Goal: Task Accomplishment & Management: Manage account settings

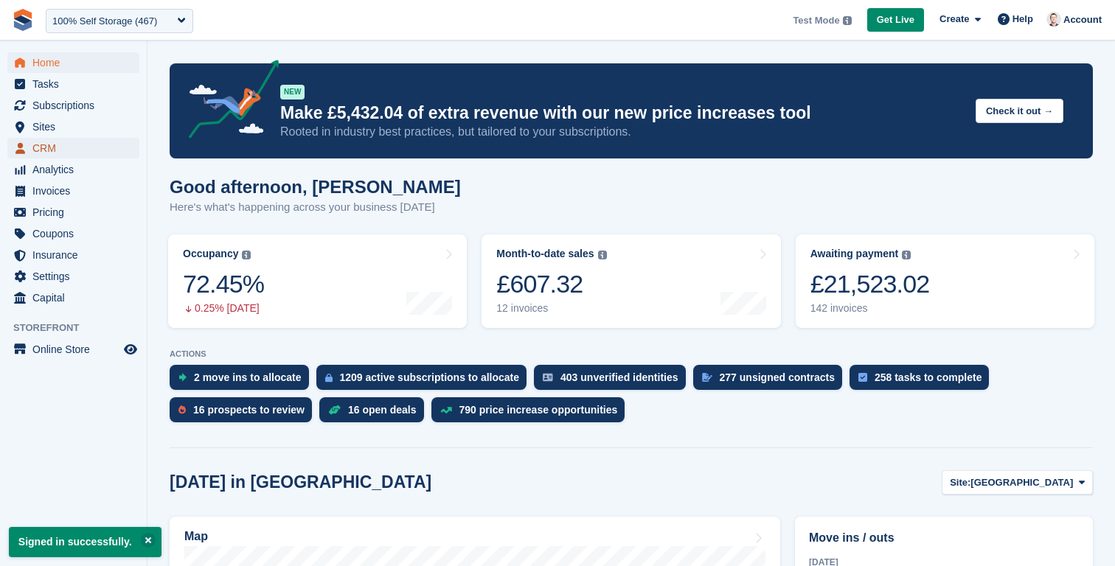
click at [54, 144] on span "CRM" at bounding box center [76, 148] width 88 height 21
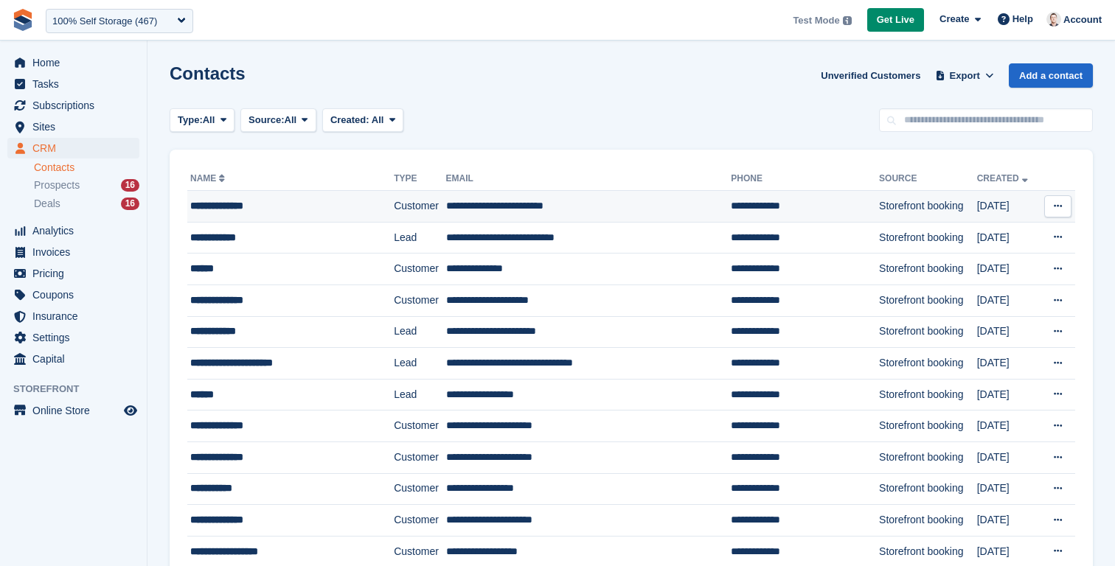
click at [265, 215] on td "**********" at bounding box center [290, 207] width 206 height 32
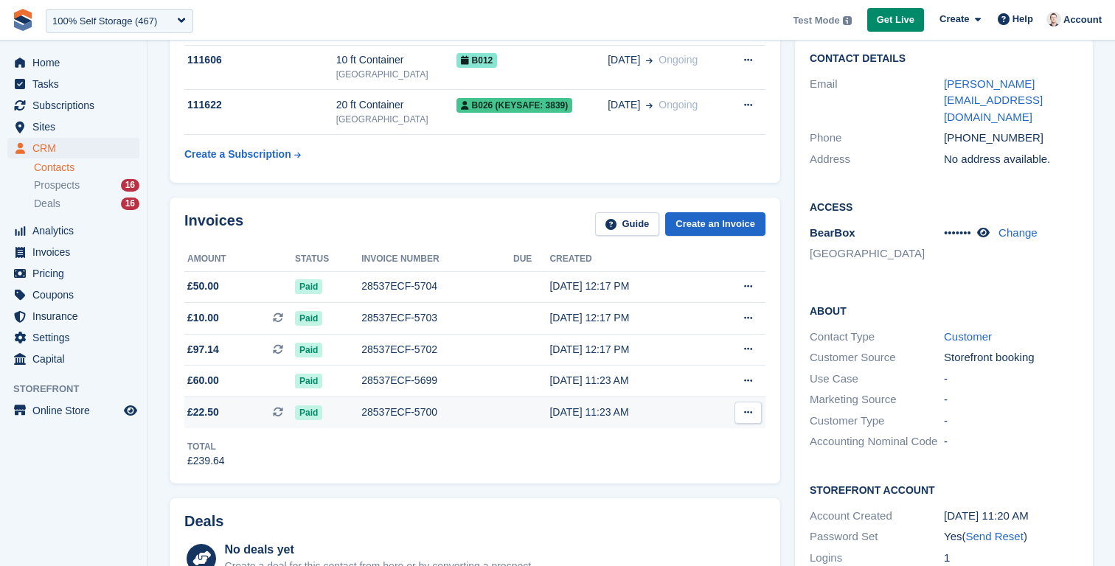
scroll to position [142, 0]
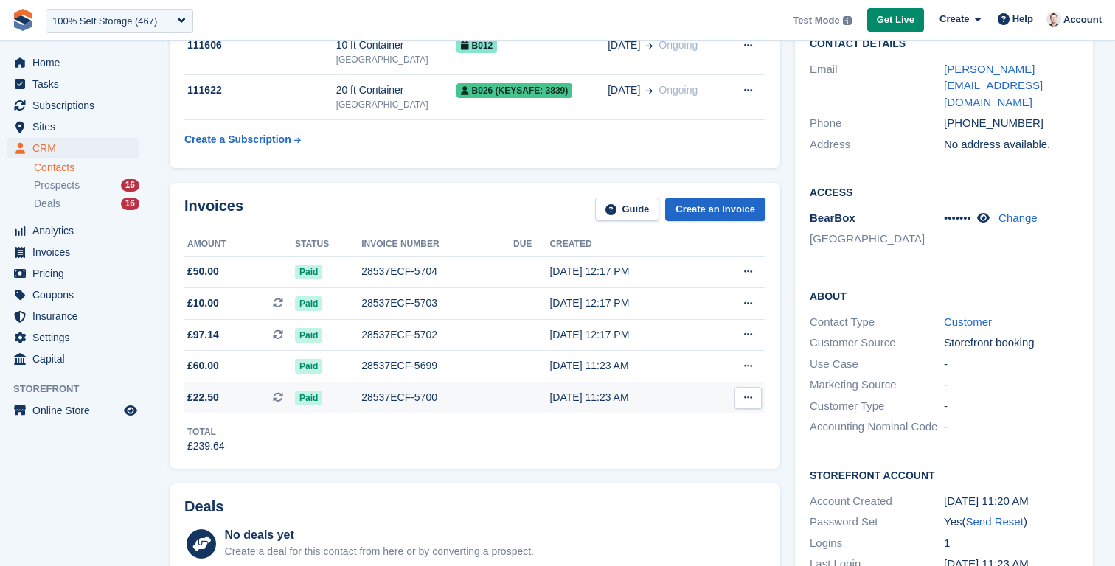
click at [413, 410] on td "28537ECF-5700" at bounding box center [437, 397] width 152 height 31
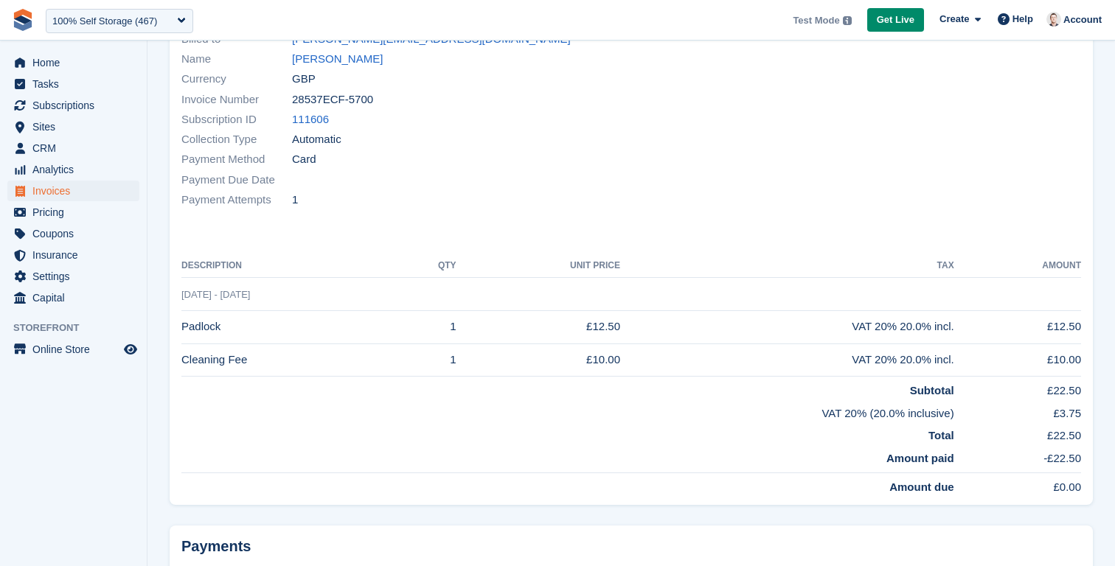
scroll to position [144, 0]
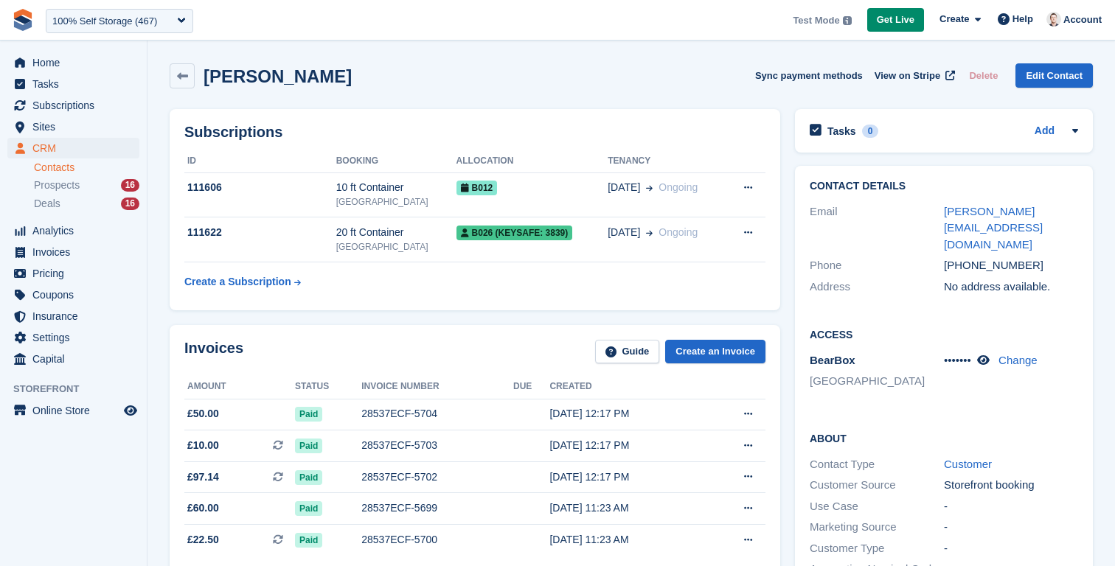
scroll to position [142, 0]
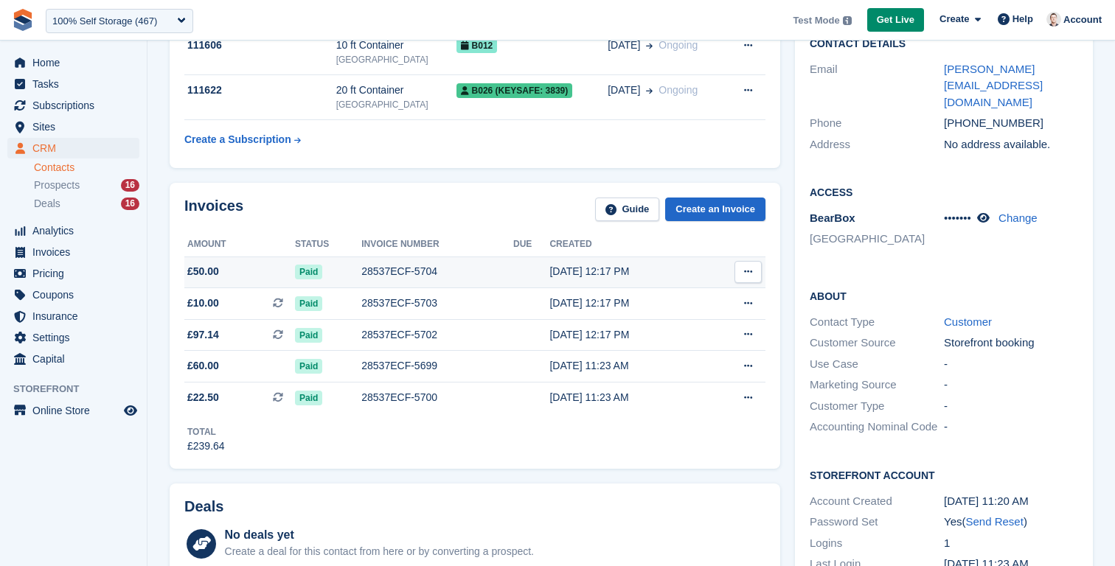
click at [396, 266] on div "28537ECF-5704" at bounding box center [437, 271] width 152 height 15
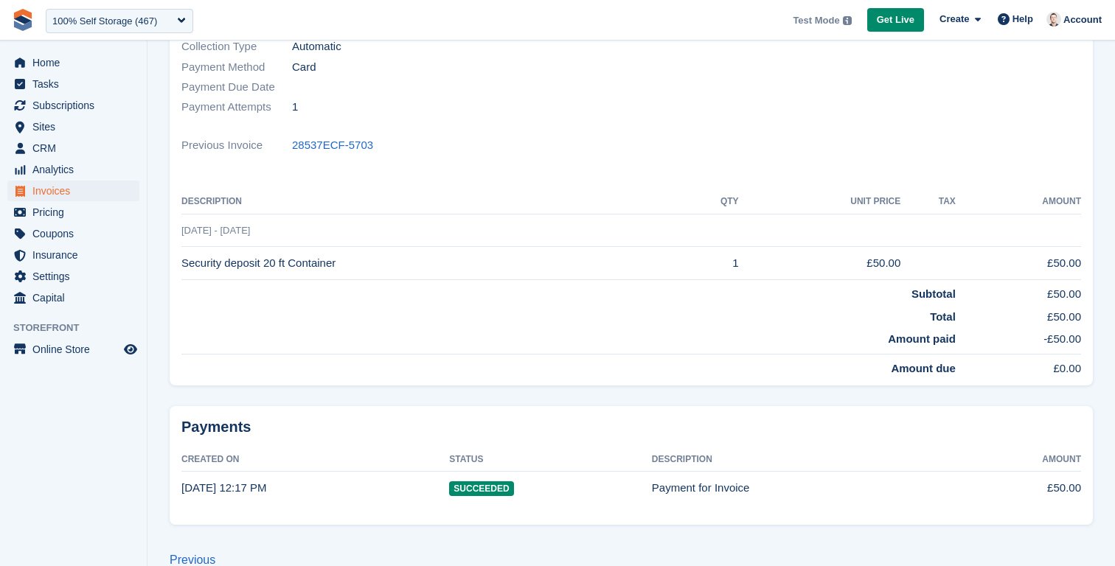
scroll to position [290, 0]
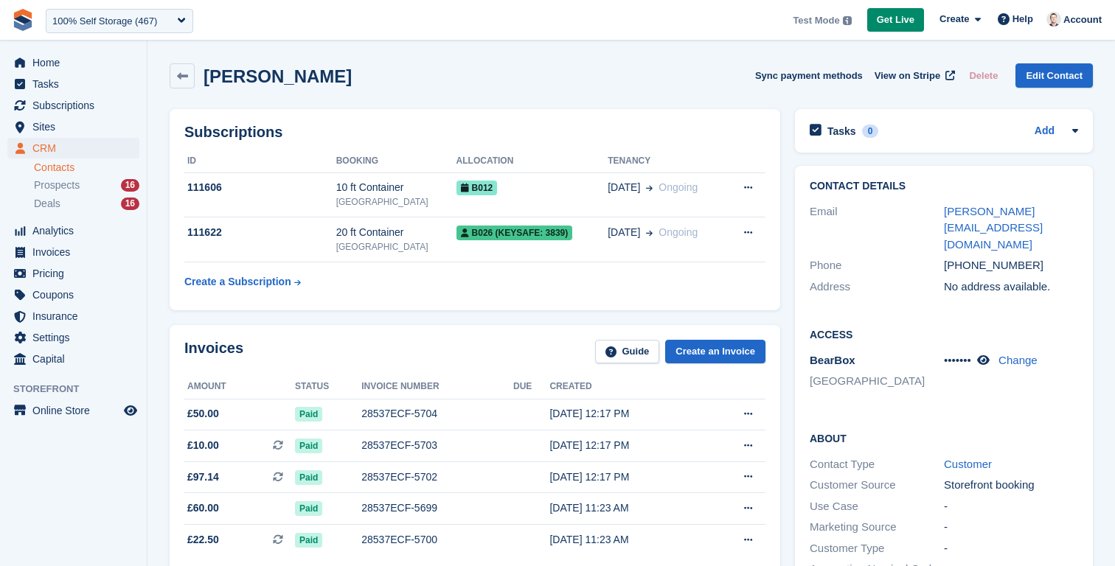
scroll to position [142, 0]
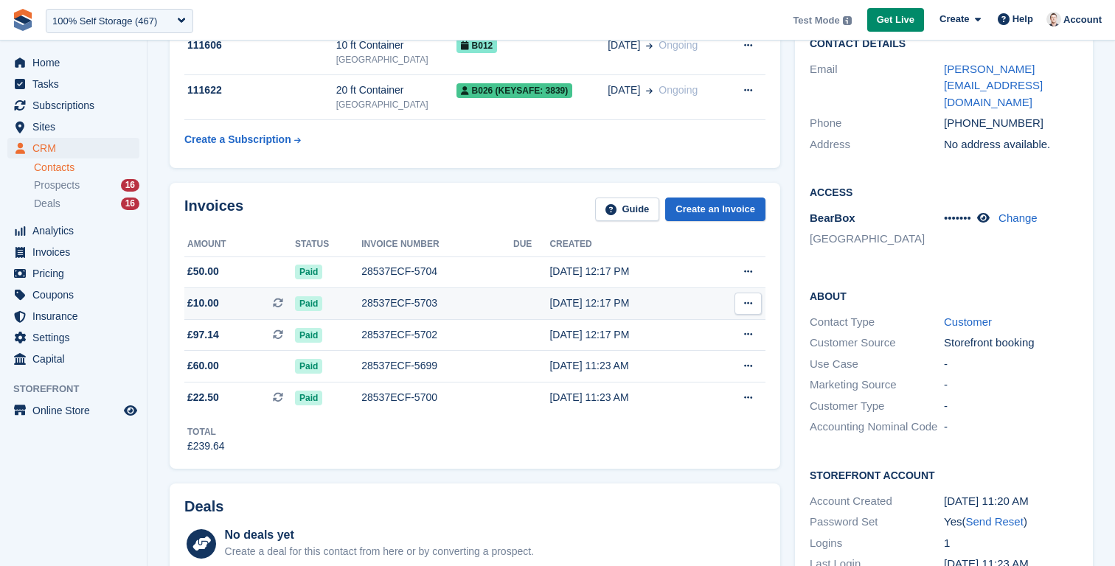
click at [370, 307] on div "28537ECF-5703" at bounding box center [437, 303] width 152 height 15
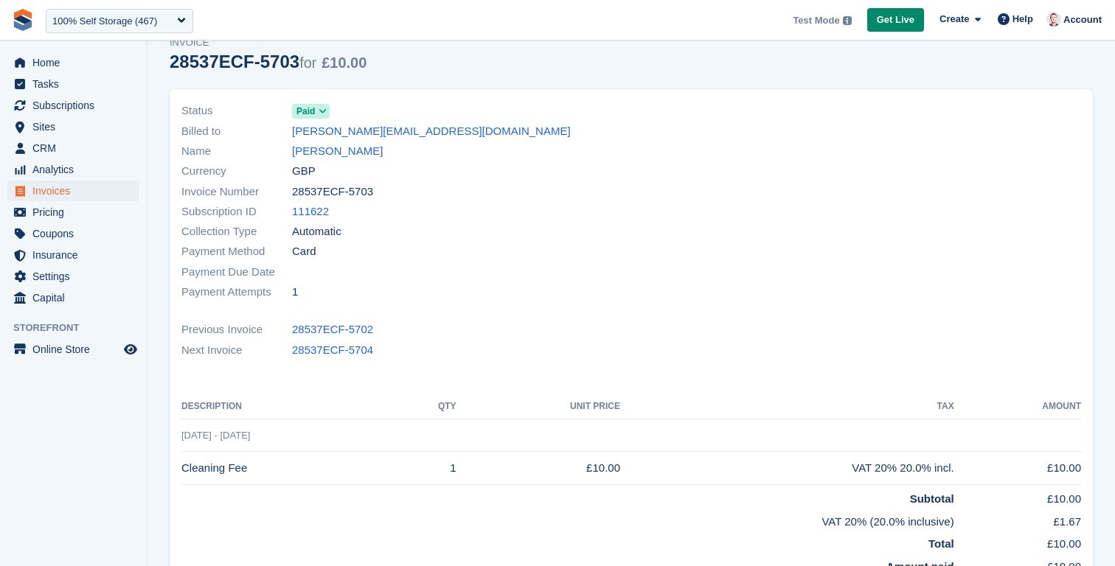
scroll to position [72, 0]
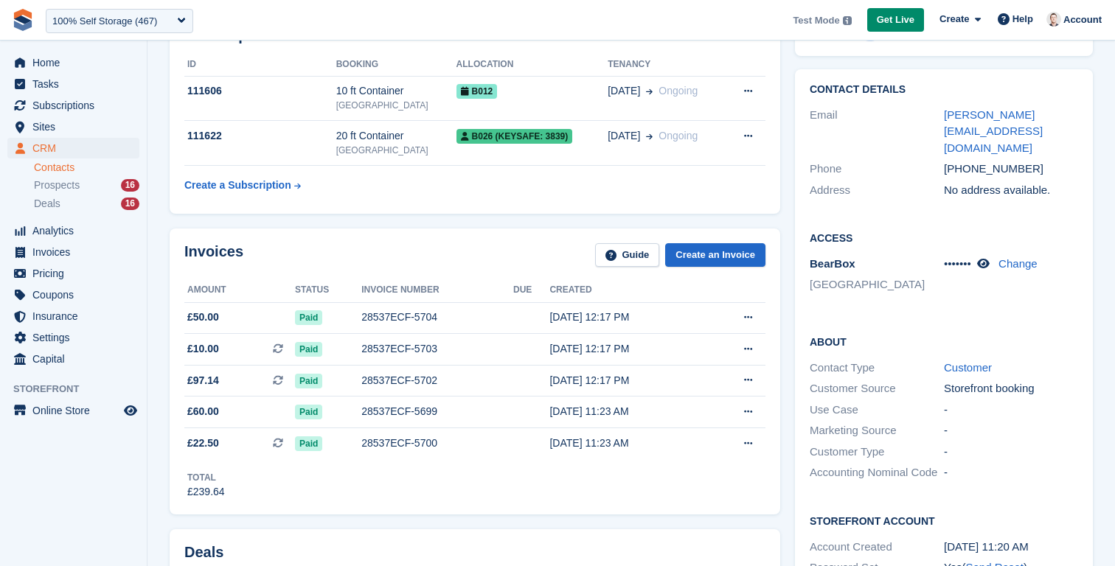
scroll to position [100, 0]
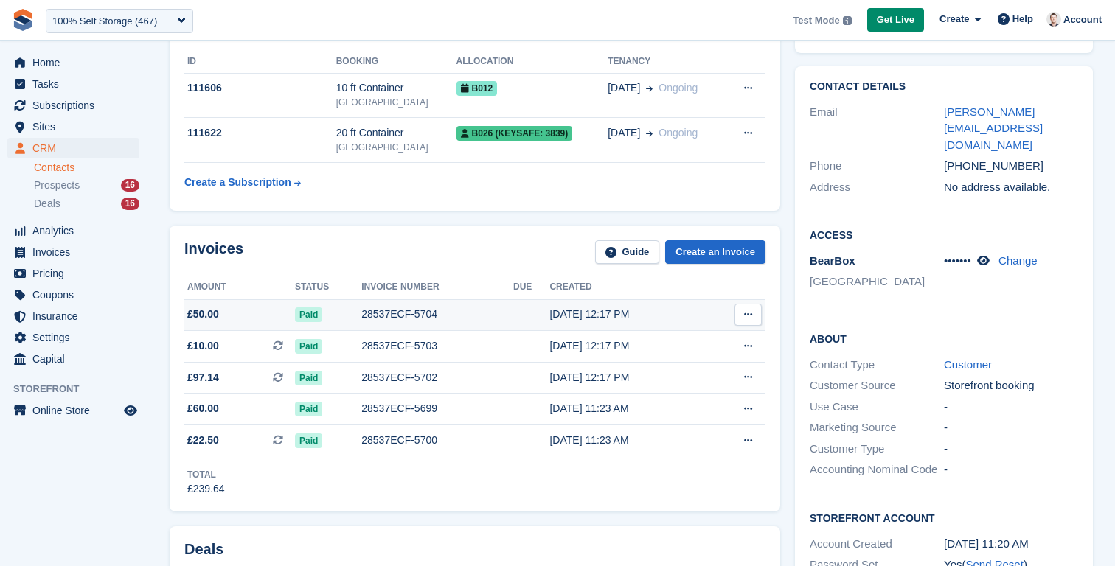
click at [374, 315] on div "28537ECF-5704" at bounding box center [437, 314] width 152 height 15
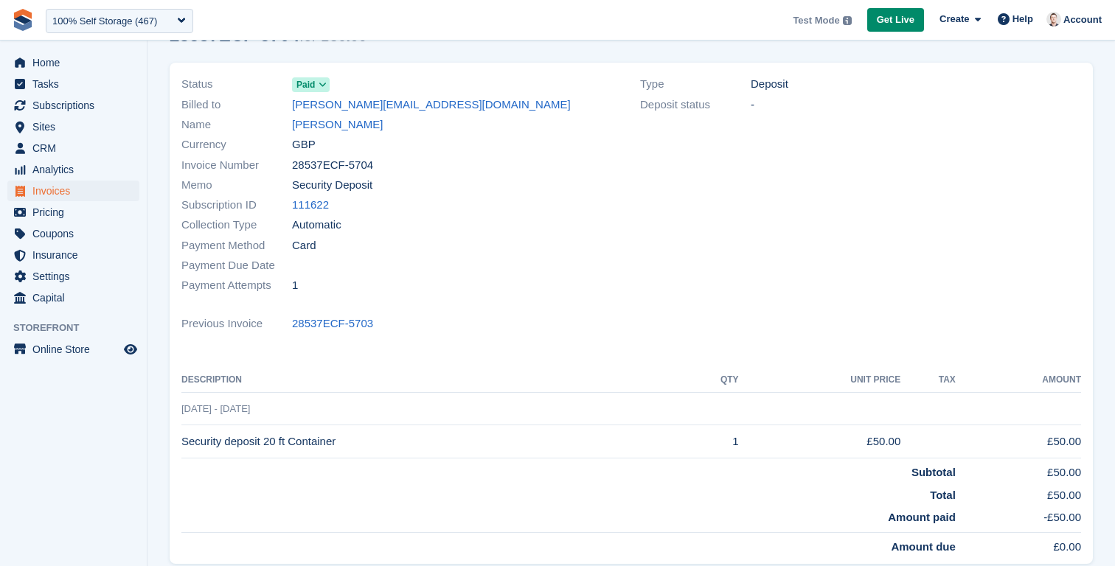
scroll to position [82, 0]
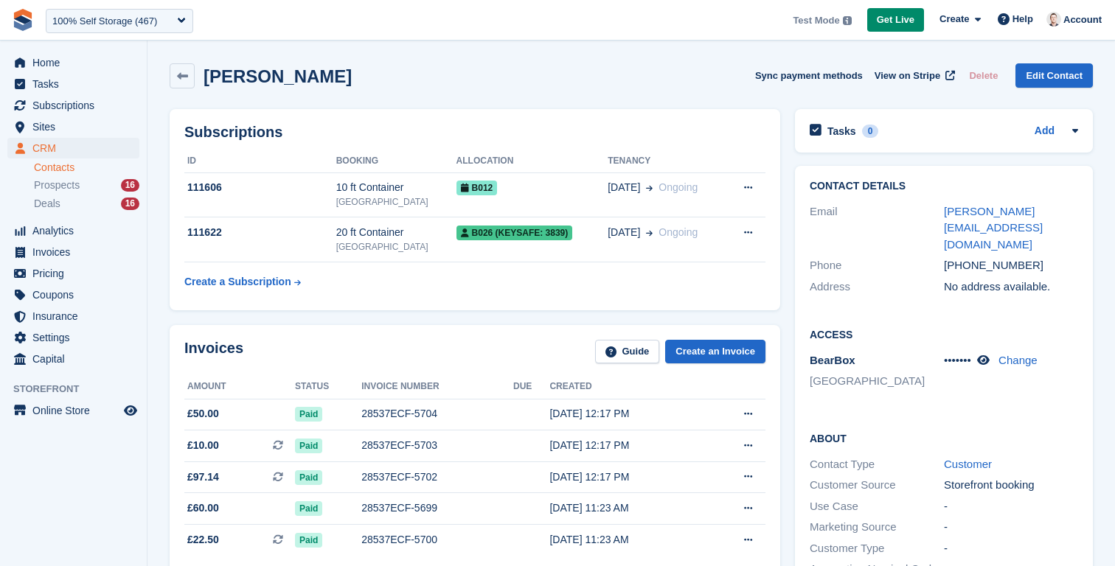
scroll to position [100, 0]
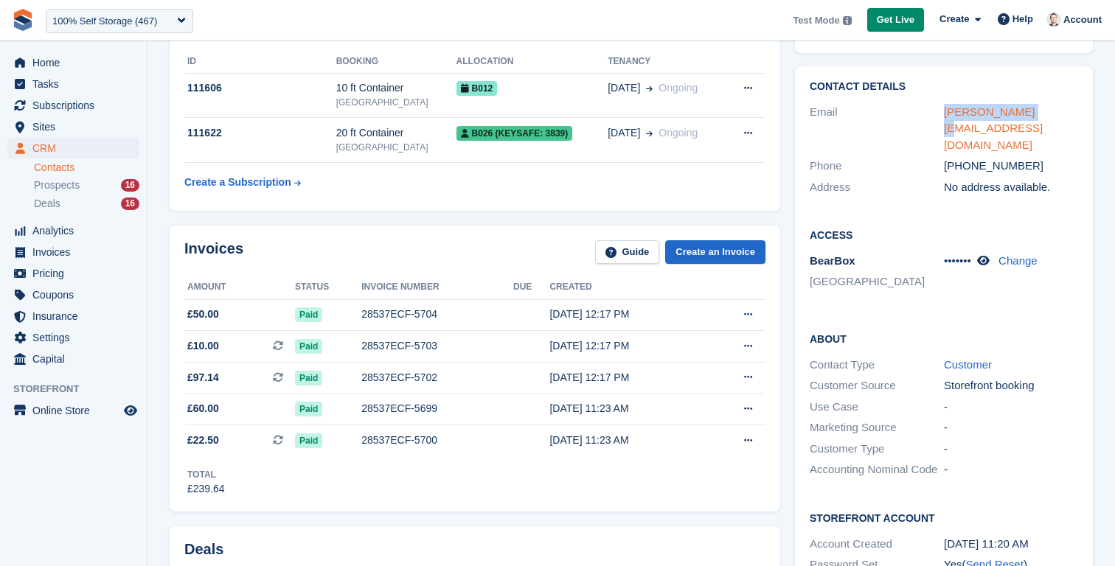
drag, startPoint x: 1036, startPoint y: 111, endPoint x: 945, endPoint y: 118, distance: 90.9
click at [945, 118] on div "[PERSON_NAME][EMAIL_ADDRESS][DOMAIN_NAME]" at bounding box center [1011, 129] width 134 height 50
copy link "[PERSON_NAME][EMAIL_ADDRESS][DOMAIN_NAME]"
click at [49, 256] on span "Invoices" at bounding box center [76, 252] width 88 height 21
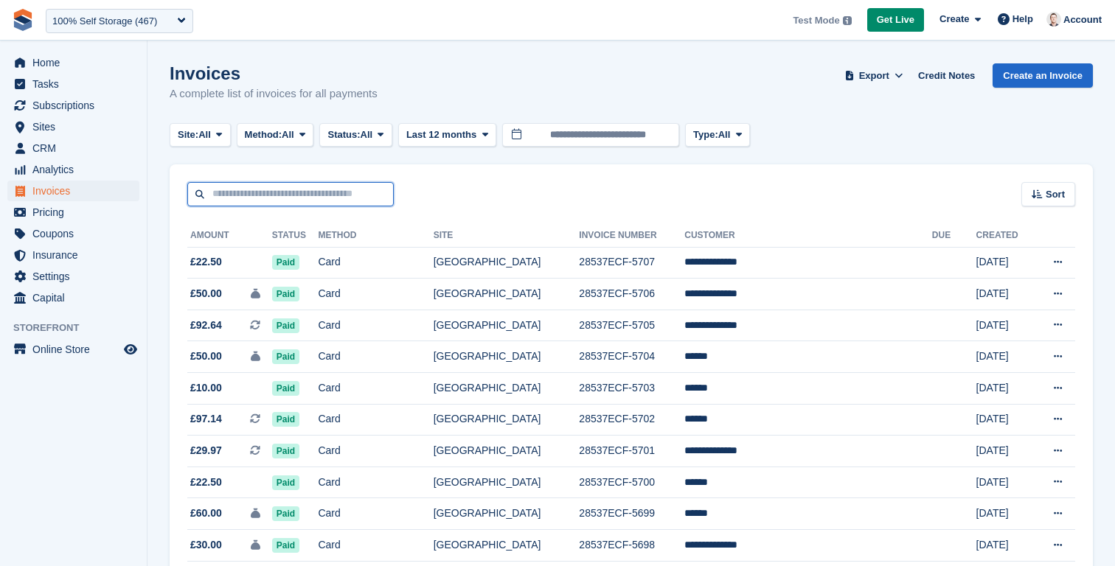
click at [279, 195] on input "text" at bounding box center [290, 194] width 206 height 24
paste input "**********"
type input "**********"
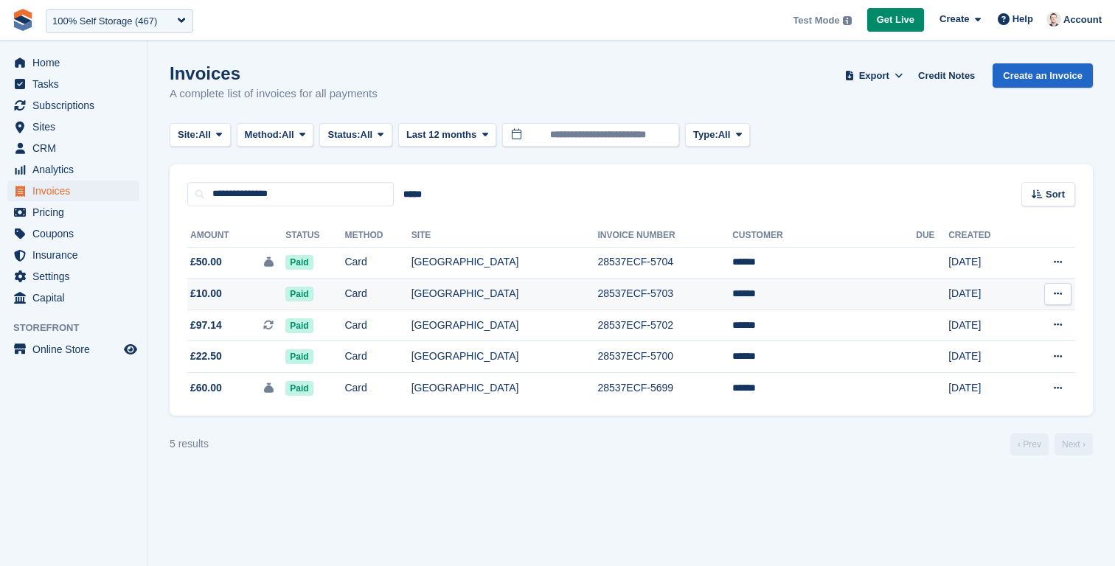
click at [211, 299] on span "£10.00" at bounding box center [206, 293] width 32 height 15
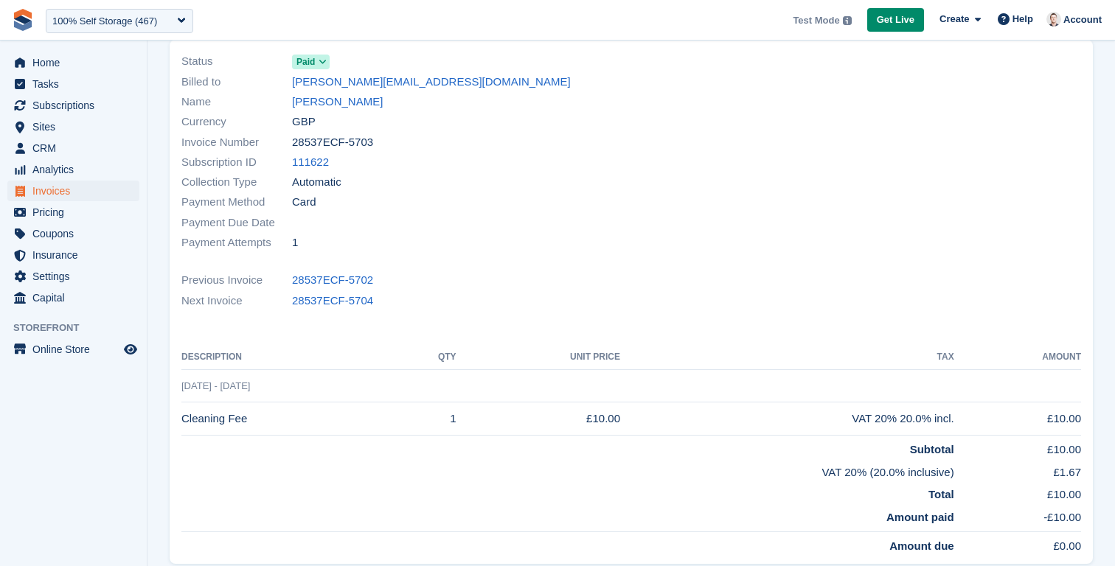
scroll to position [113, 0]
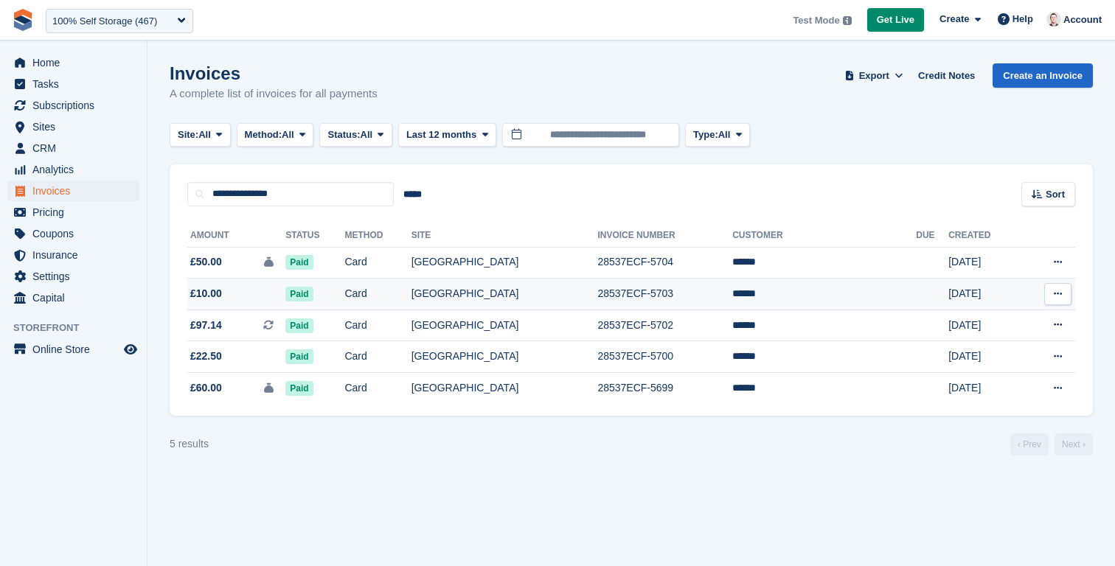
click at [411, 296] on td "Card" at bounding box center [377, 295] width 66 height 32
click at [195, 296] on span "£10.00" at bounding box center [206, 293] width 32 height 15
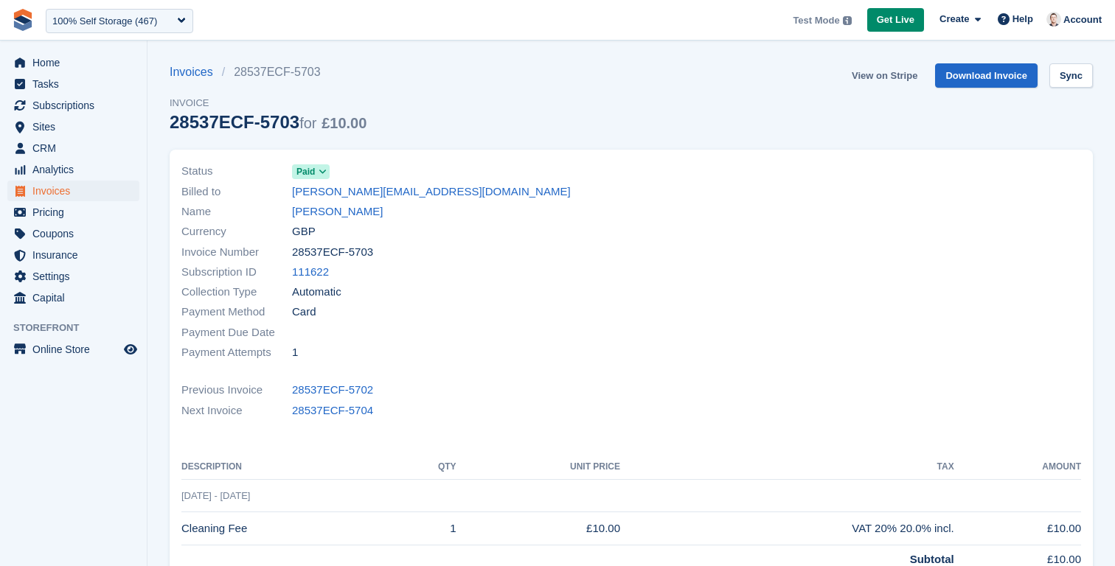
click at [877, 73] on link "View on Stripe" at bounding box center [884, 75] width 77 height 24
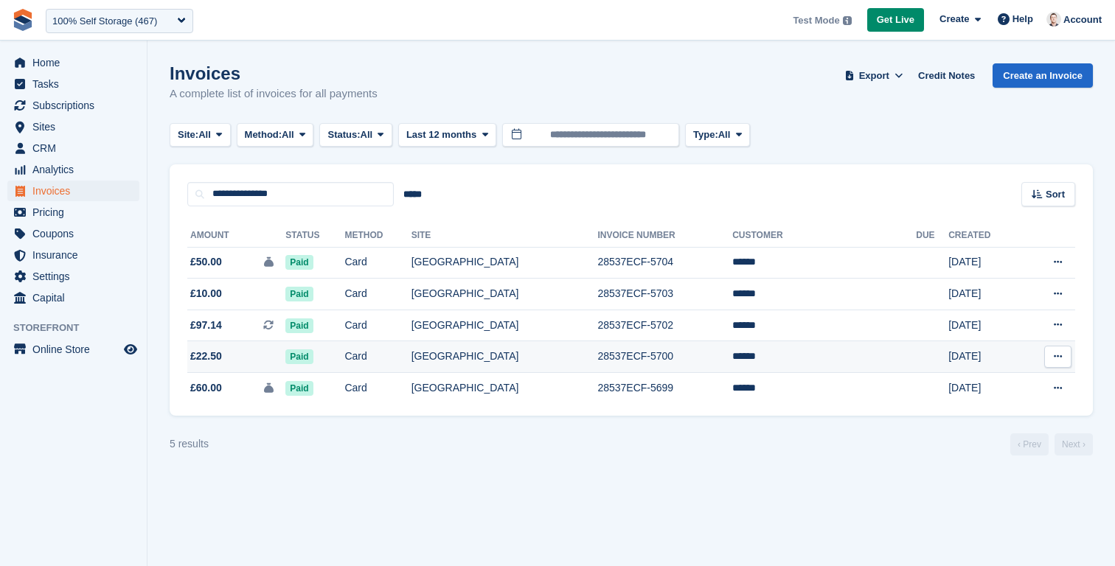
click at [213, 355] on span "£22.50" at bounding box center [206, 356] width 32 height 15
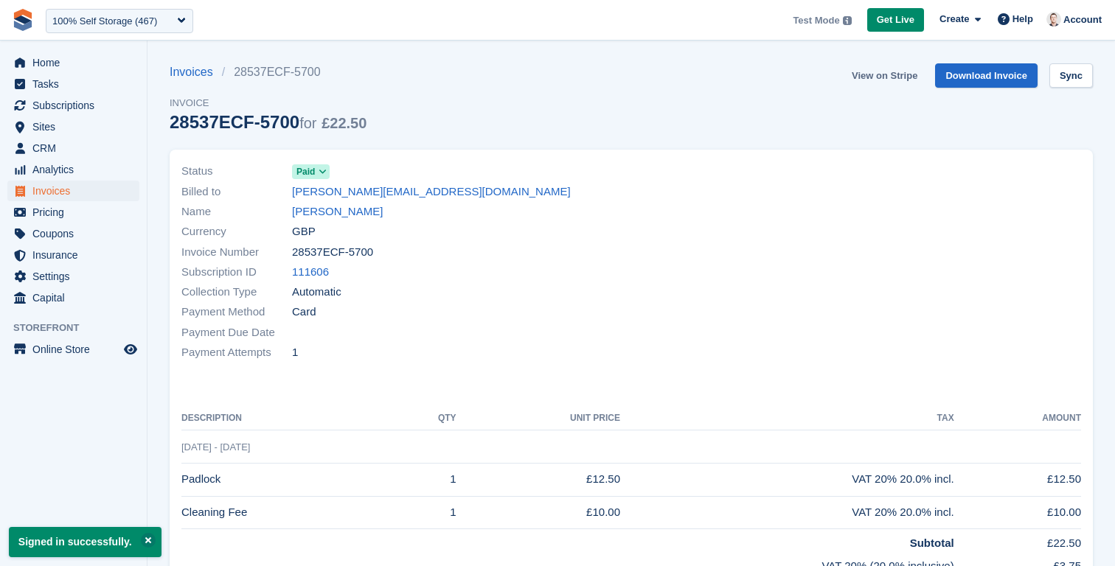
click at [880, 75] on link "View on Stripe" at bounding box center [884, 75] width 77 height 24
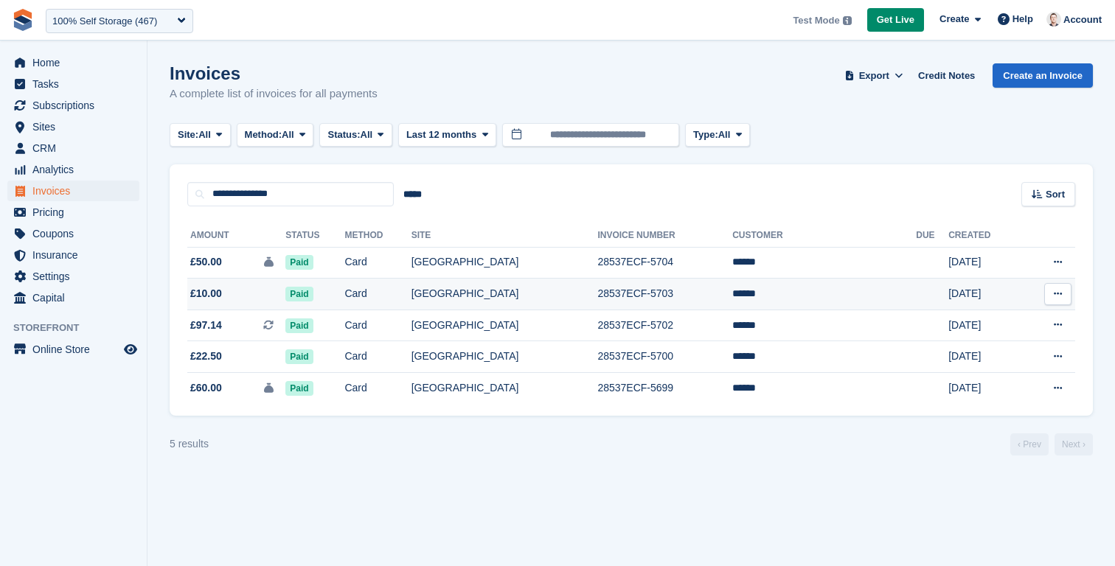
click at [221, 296] on span "£10.00" at bounding box center [206, 293] width 32 height 15
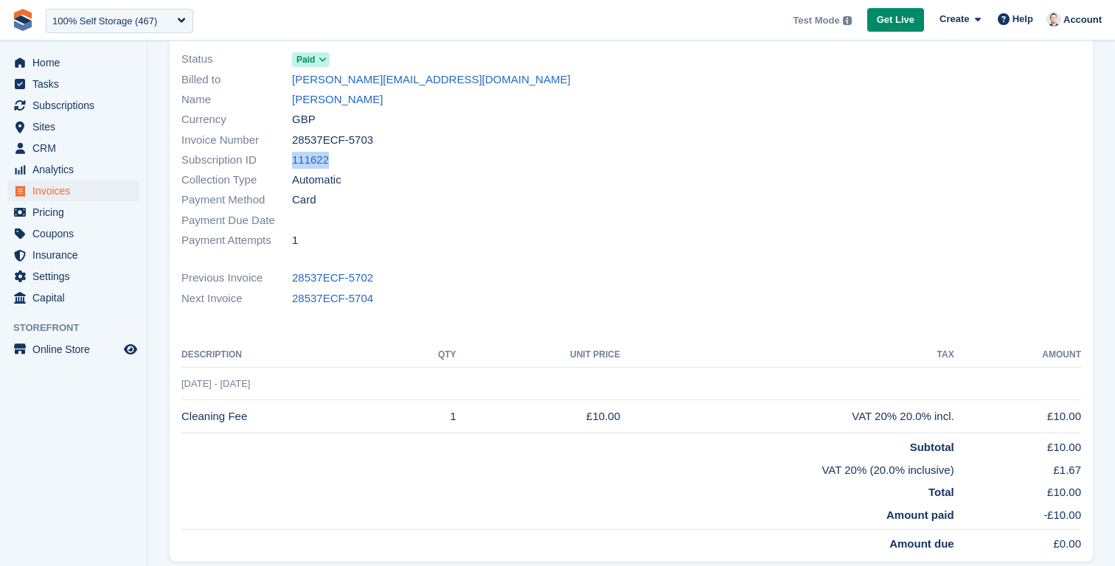
scroll to position [83, 0]
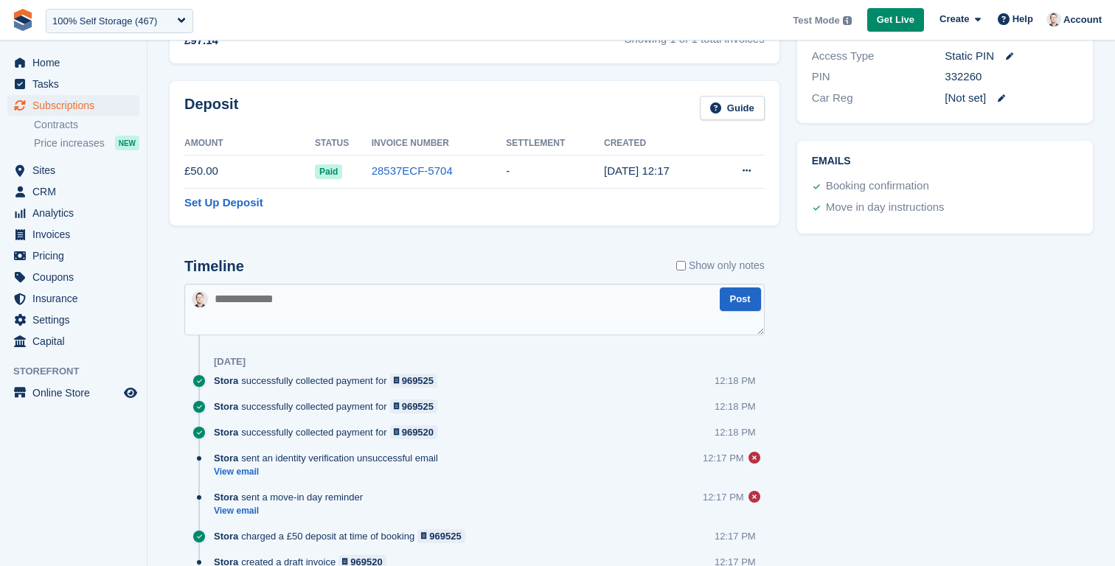
scroll to position [746, 0]
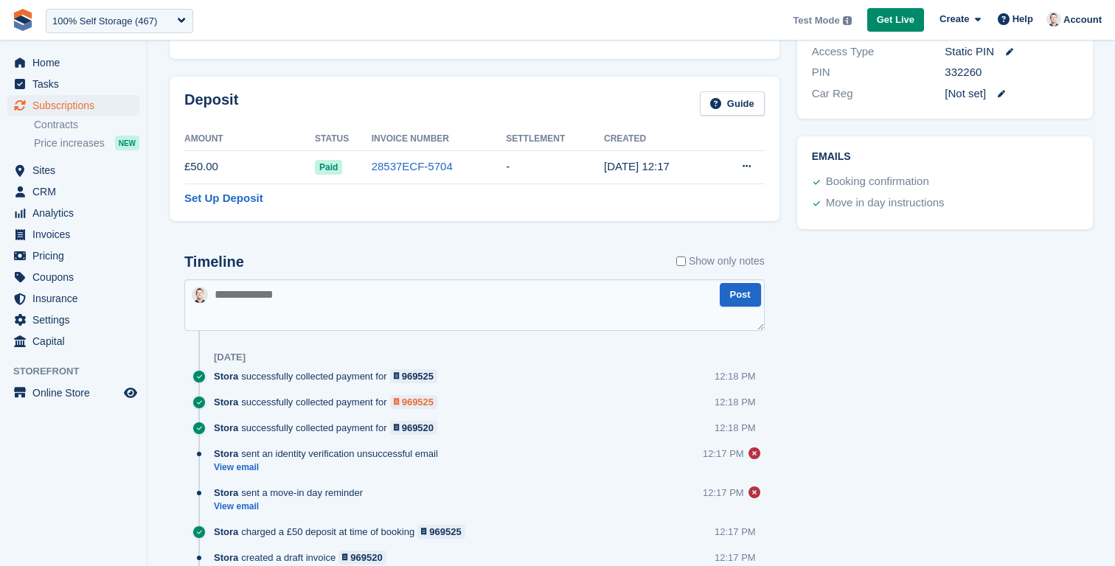
click at [431, 402] on div "969525" at bounding box center [418, 402] width 32 height 14
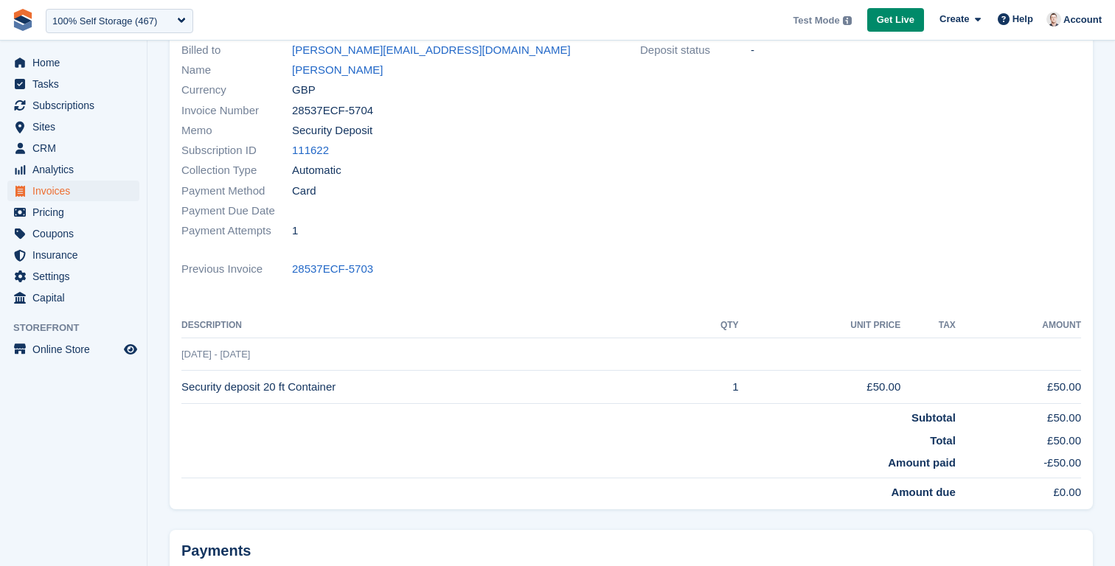
scroll to position [162, 0]
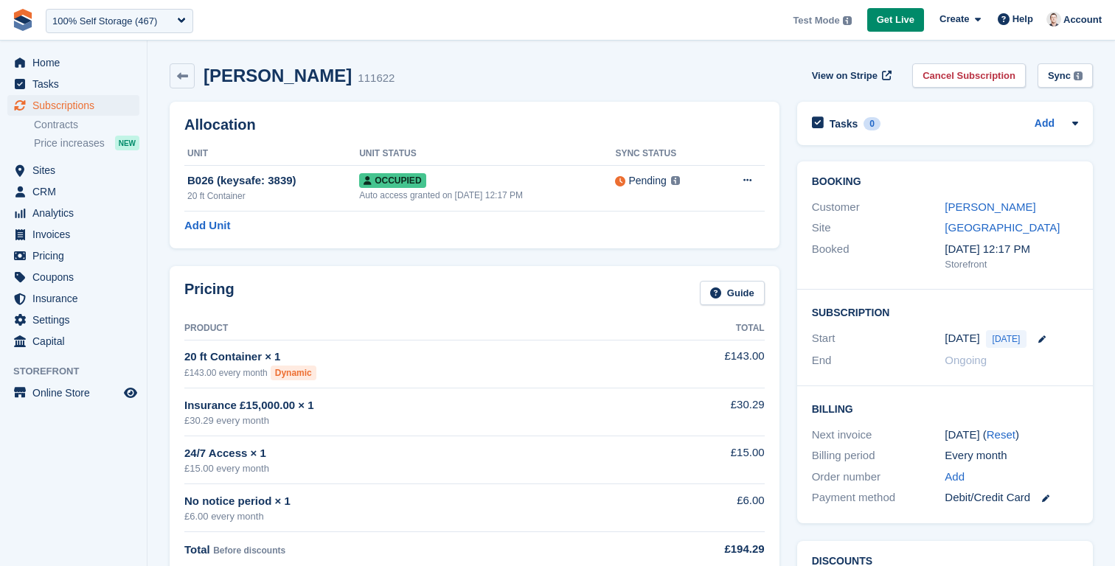
scroll to position [746, 0]
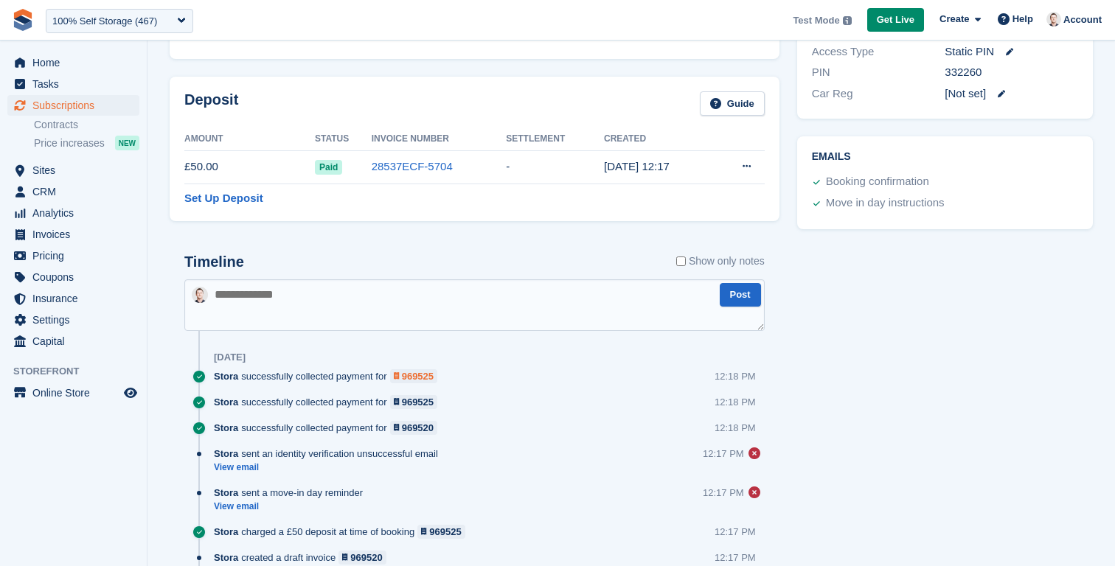
click at [433, 377] on div "969525" at bounding box center [418, 376] width 32 height 14
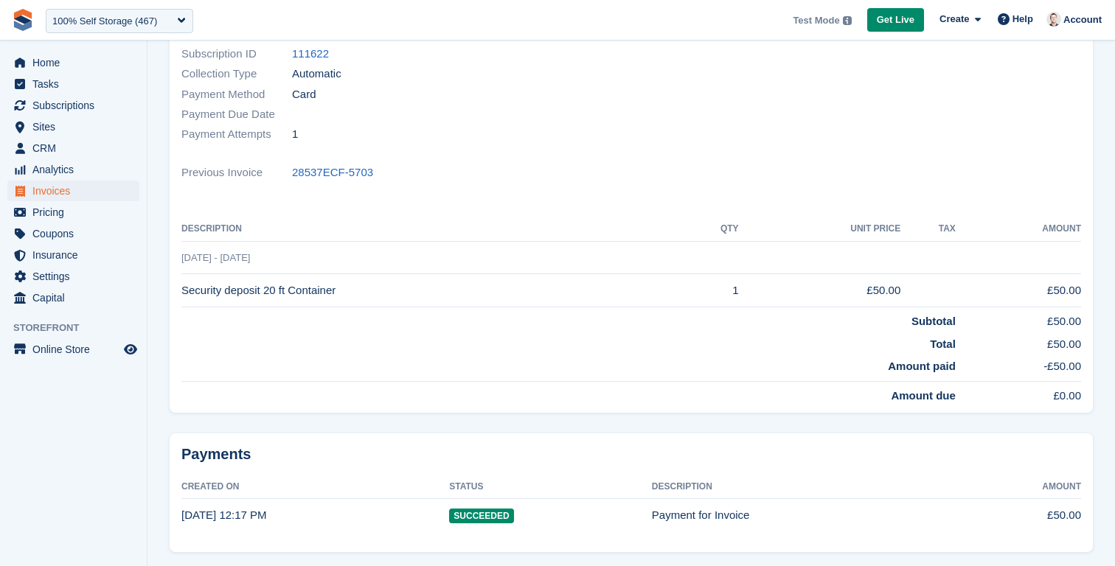
scroll to position [240, 0]
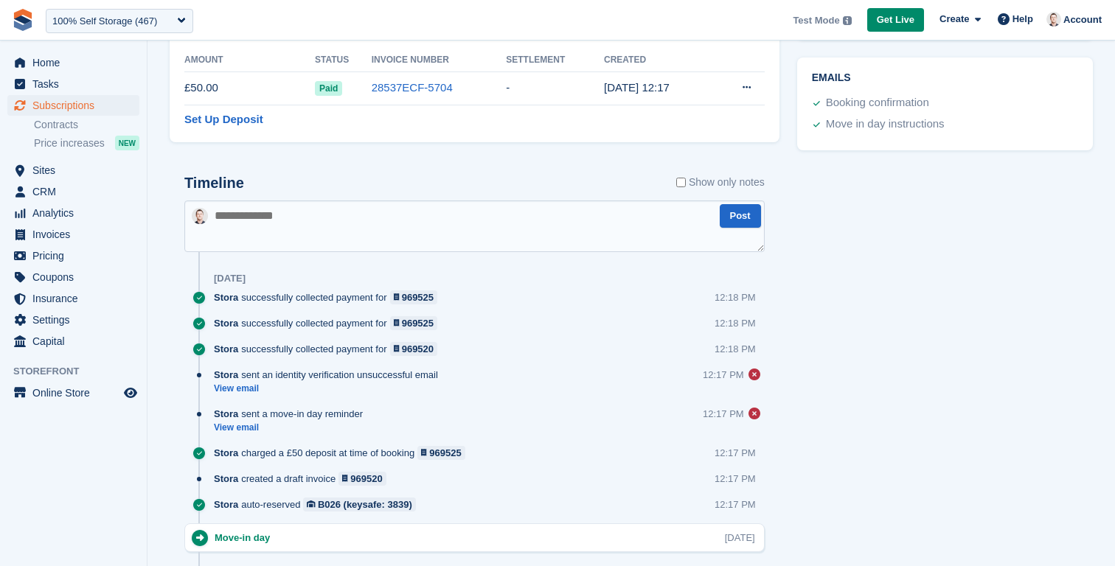
scroll to position [826, 0]
click at [433, 351] on div "969520" at bounding box center [418, 348] width 32 height 14
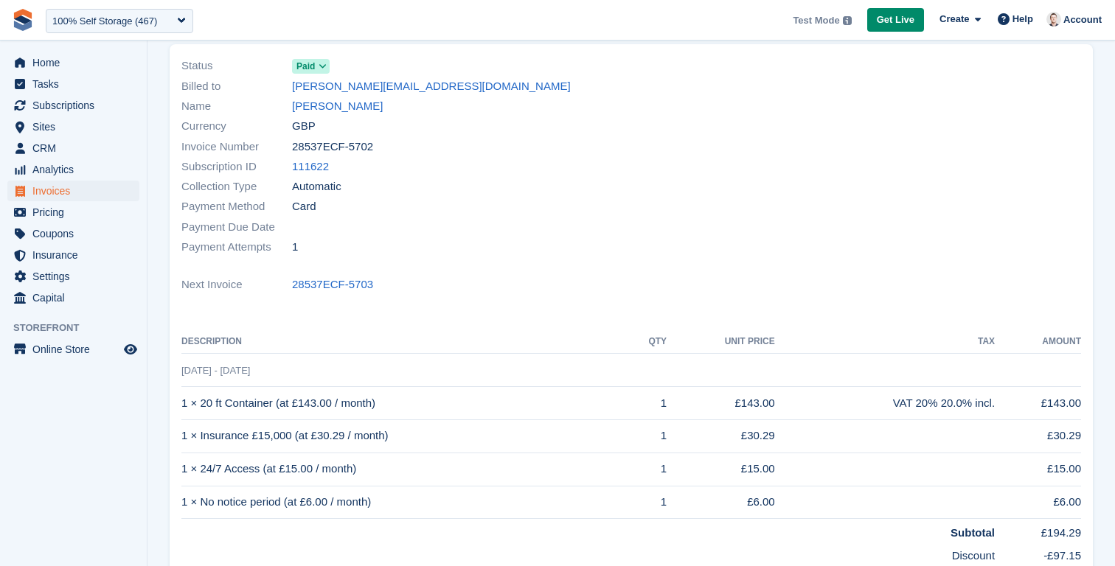
scroll to position [109, 0]
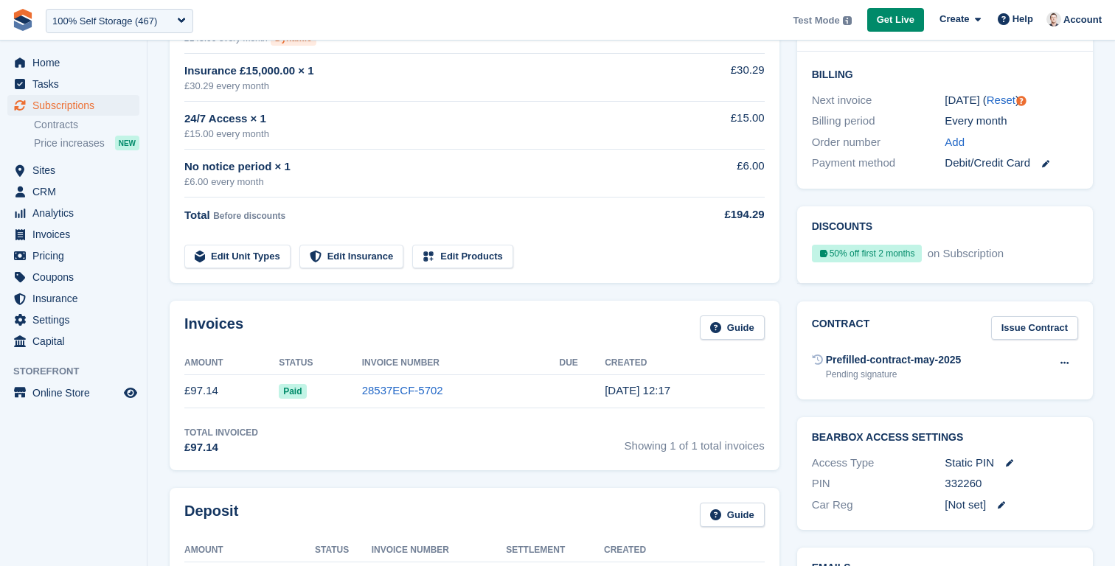
scroll to position [336, 0]
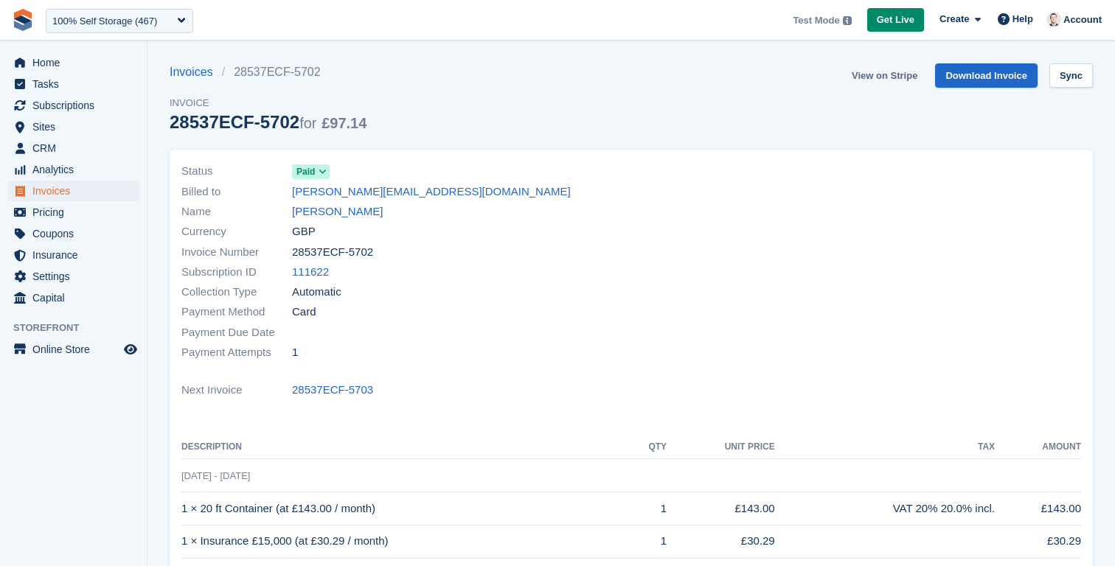
click at [885, 77] on link "View on Stripe" at bounding box center [884, 75] width 77 height 24
